Goal: Information Seeking & Learning: Learn about a topic

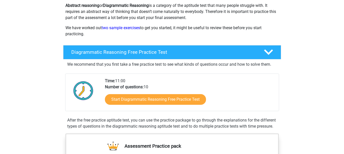
scroll to position [63, 0]
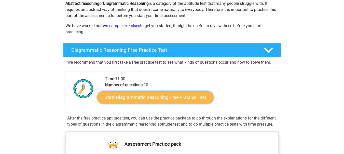
click at [129, 98] on link "Start Diagrammatic Reasoning Free Practice Test" at bounding box center [155, 97] width 116 height 12
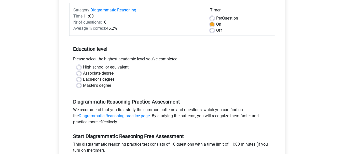
scroll to position [64, 0]
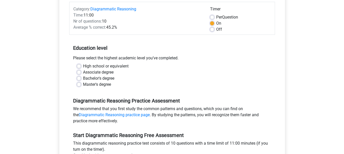
click at [91, 85] on label "Master's degree" at bounding box center [97, 85] width 28 height 6
click at [81, 85] on input "Master's degree" at bounding box center [79, 84] width 4 height 5
radio input "true"
click at [91, 85] on label "Master's degree" at bounding box center [97, 85] width 28 height 6
click at [81, 85] on input "Master's degree" at bounding box center [79, 84] width 4 height 5
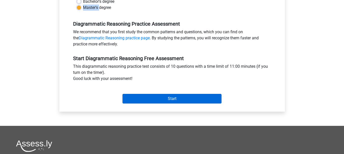
scroll to position [142, 0]
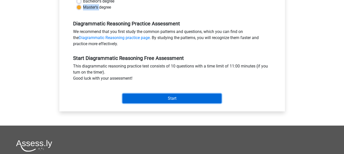
click at [167, 97] on input "Start" at bounding box center [171, 99] width 99 height 10
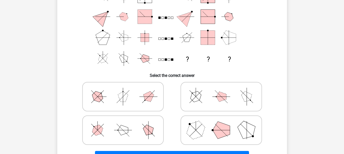
scroll to position [62, 0]
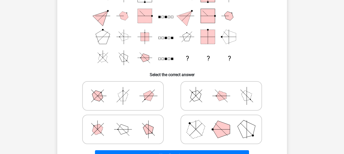
click at [210, 99] on icon at bounding box center [221, 95] width 76 height 25
click at [221, 90] on input "radio" at bounding box center [222, 87] width 3 height 3
radio input "true"
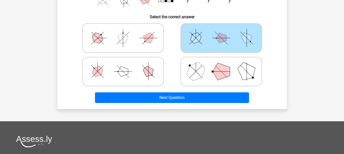
scroll to position [121, 0]
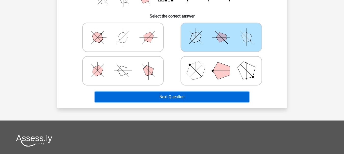
click at [189, 96] on button "Next Question" at bounding box center [172, 97] width 154 height 11
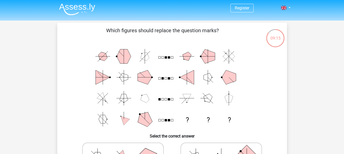
scroll to position [0, 0]
